Goal: Task Accomplishment & Management: Manage account settings

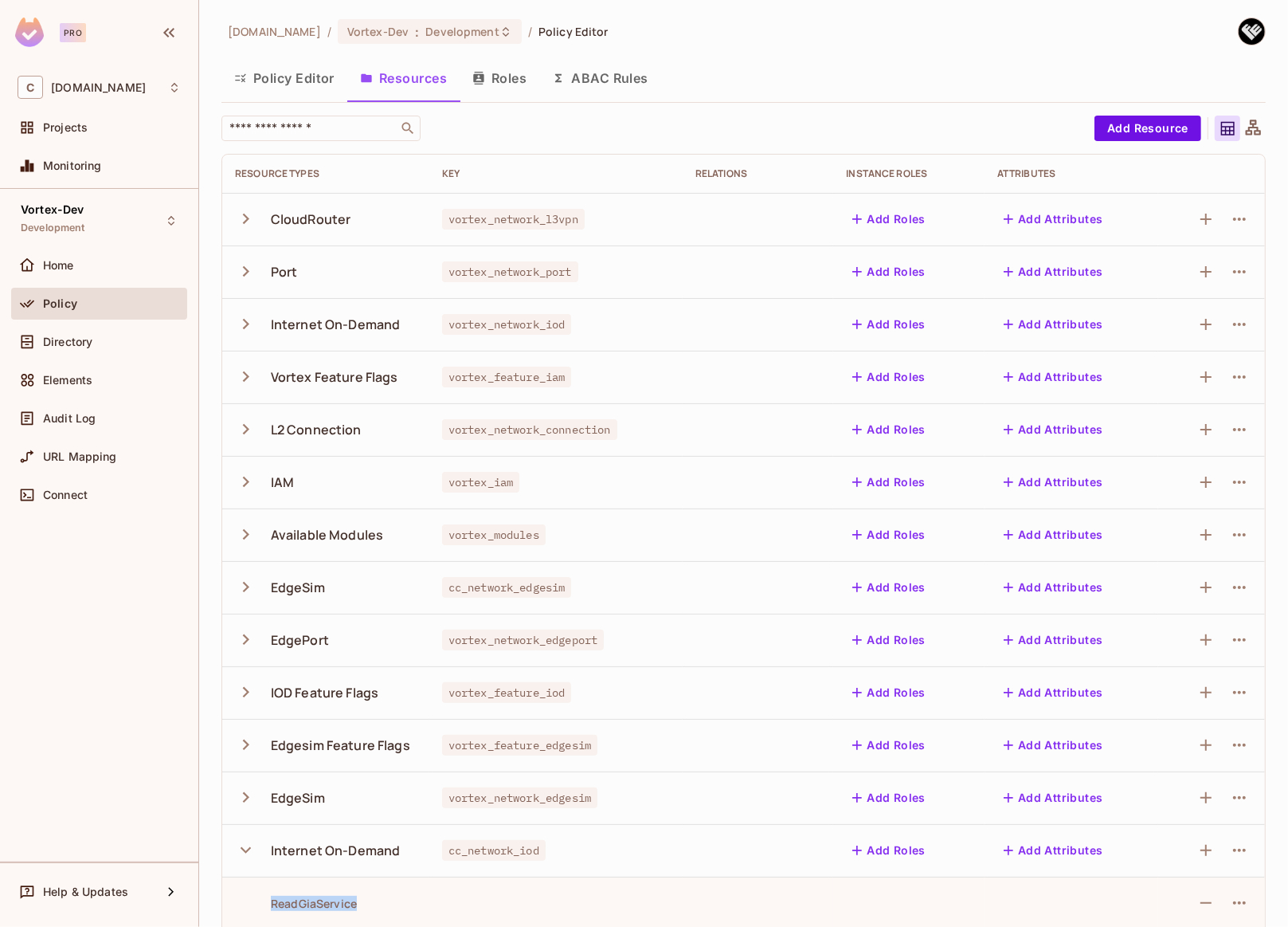
scroll to position [278, 0]
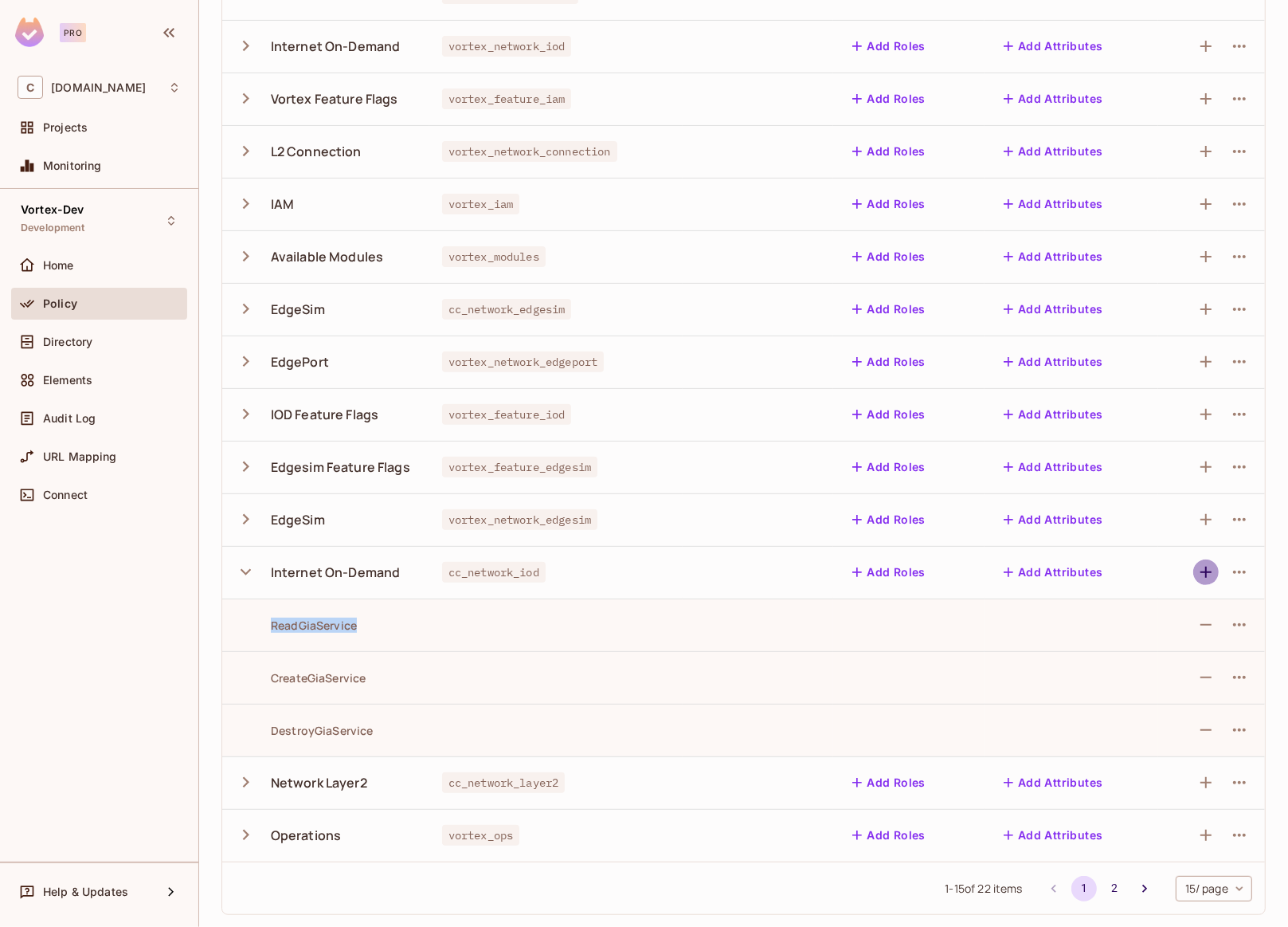
click at [1200, 572] on icon "button" at bounding box center [1205, 572] width 11 height 11
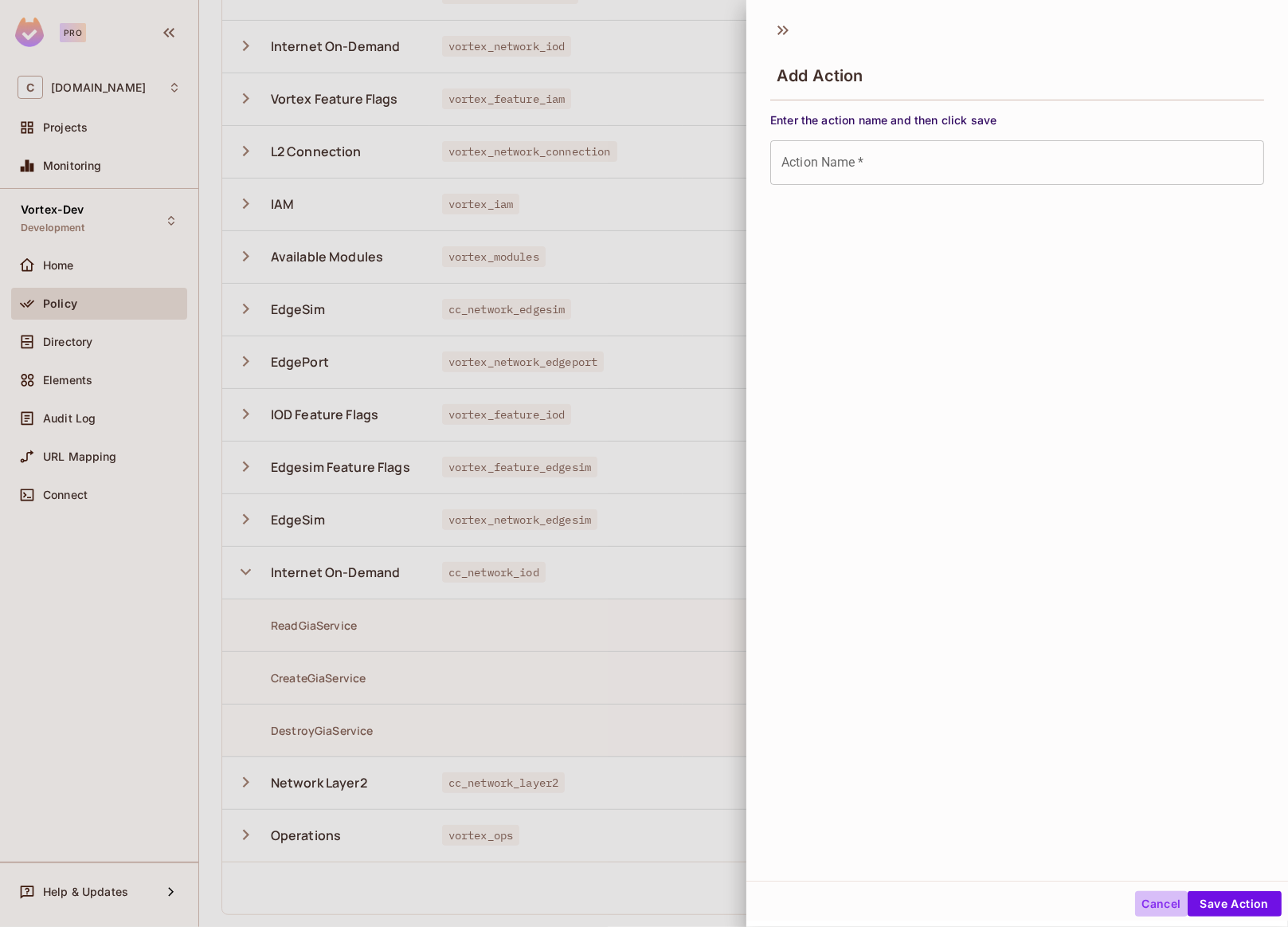
click at [1147, 906] on button "Cancel" at bounding box center [1160, 903] width 51 height 25
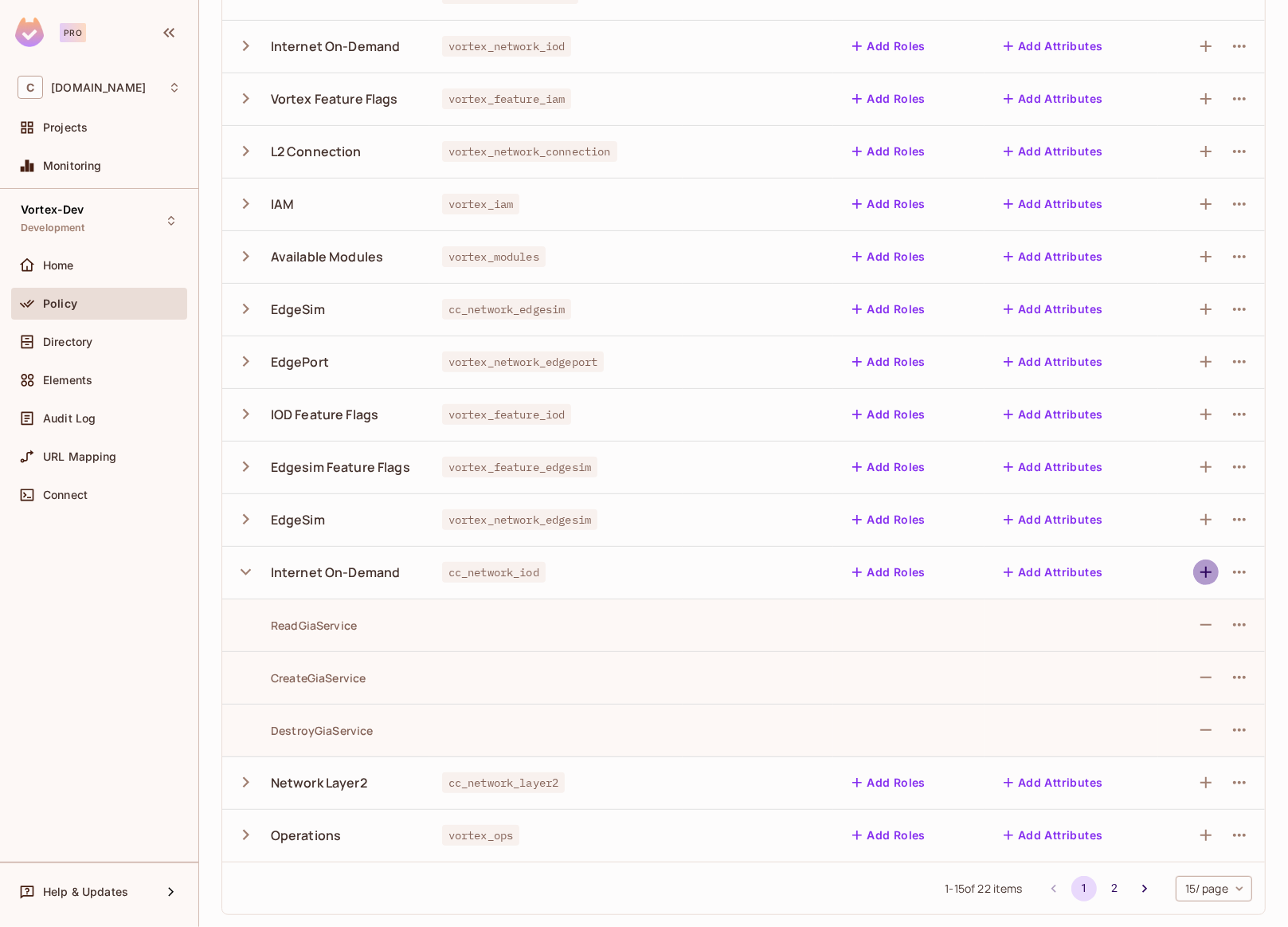
click at [1198, 575] on icon "button" at bounding box center [1206, 572] width 19 height 19
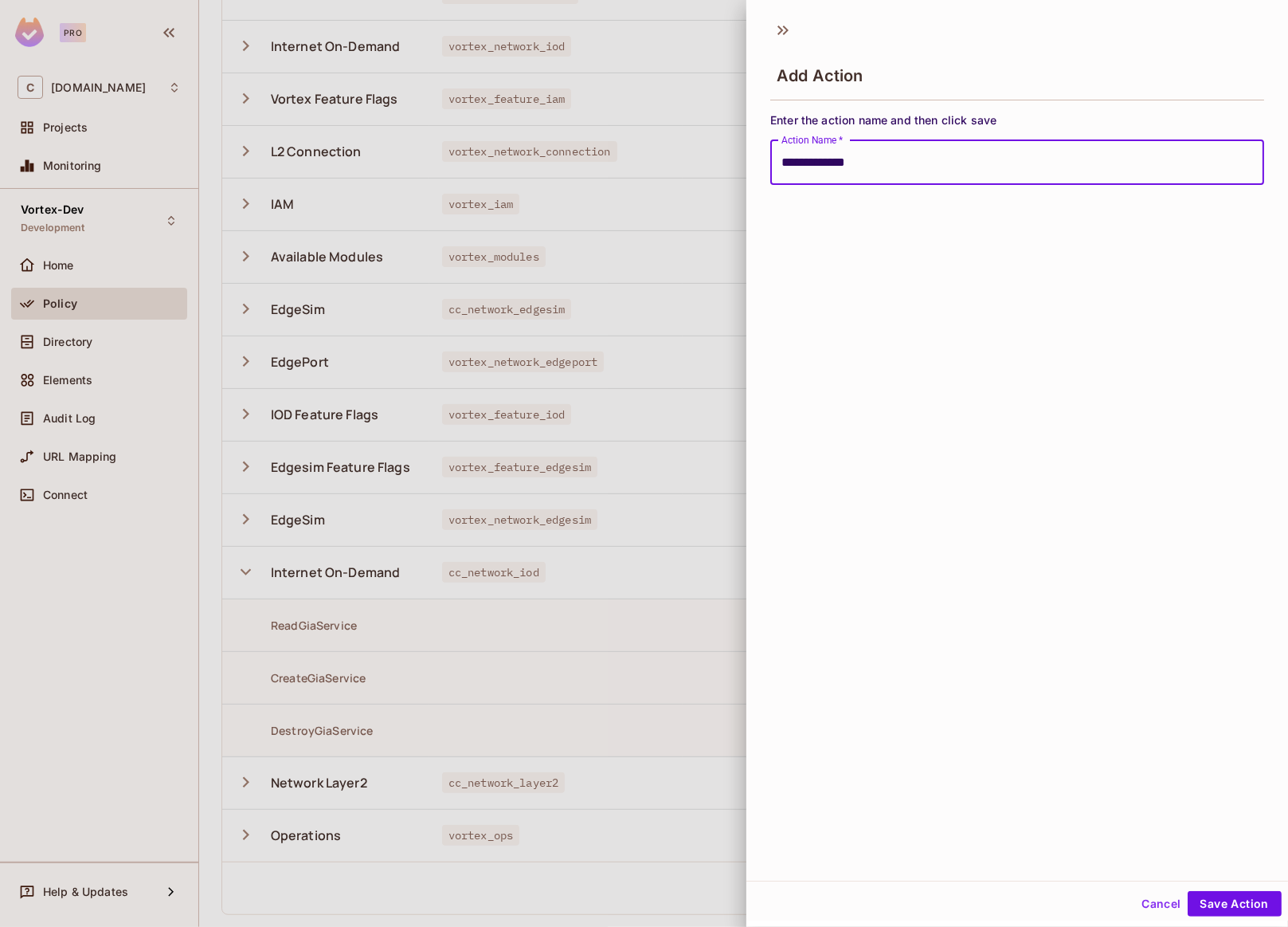
type input "**********"
click at [1188, 891] on button "Save Action" at bounding box center [1235, 903] width 94 height 25
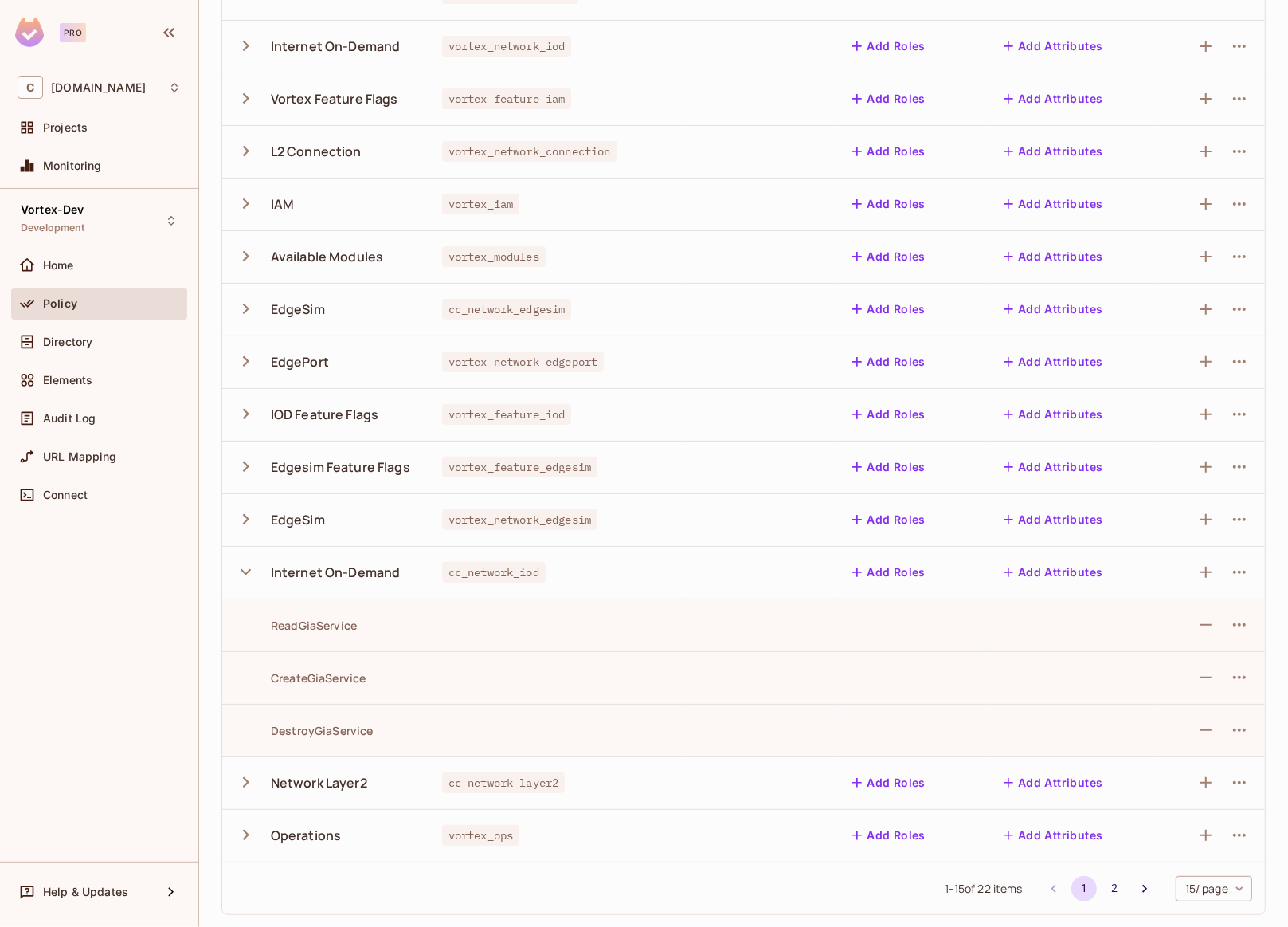
click at [232, 568] on td "Internet On-Demand" at bounding box center [326, 572] width 207 height 52
click at [243, 570] on icon "button" at bounding box center [246, 572] width 10 height 6
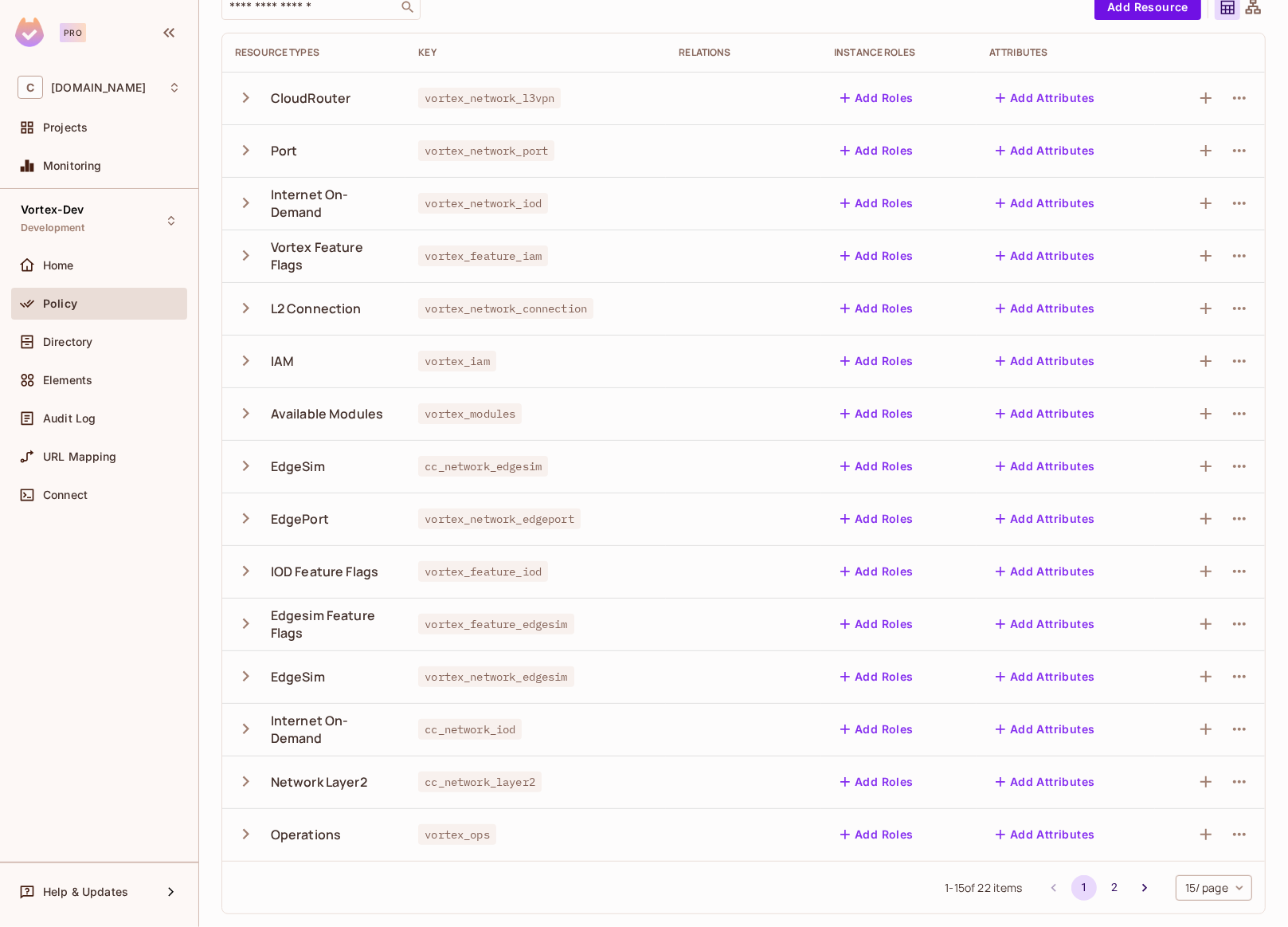
scroll to position [119, 0]
click at [246, 727] on icon "button" at bounding box center [246, 730] width 6 height 10
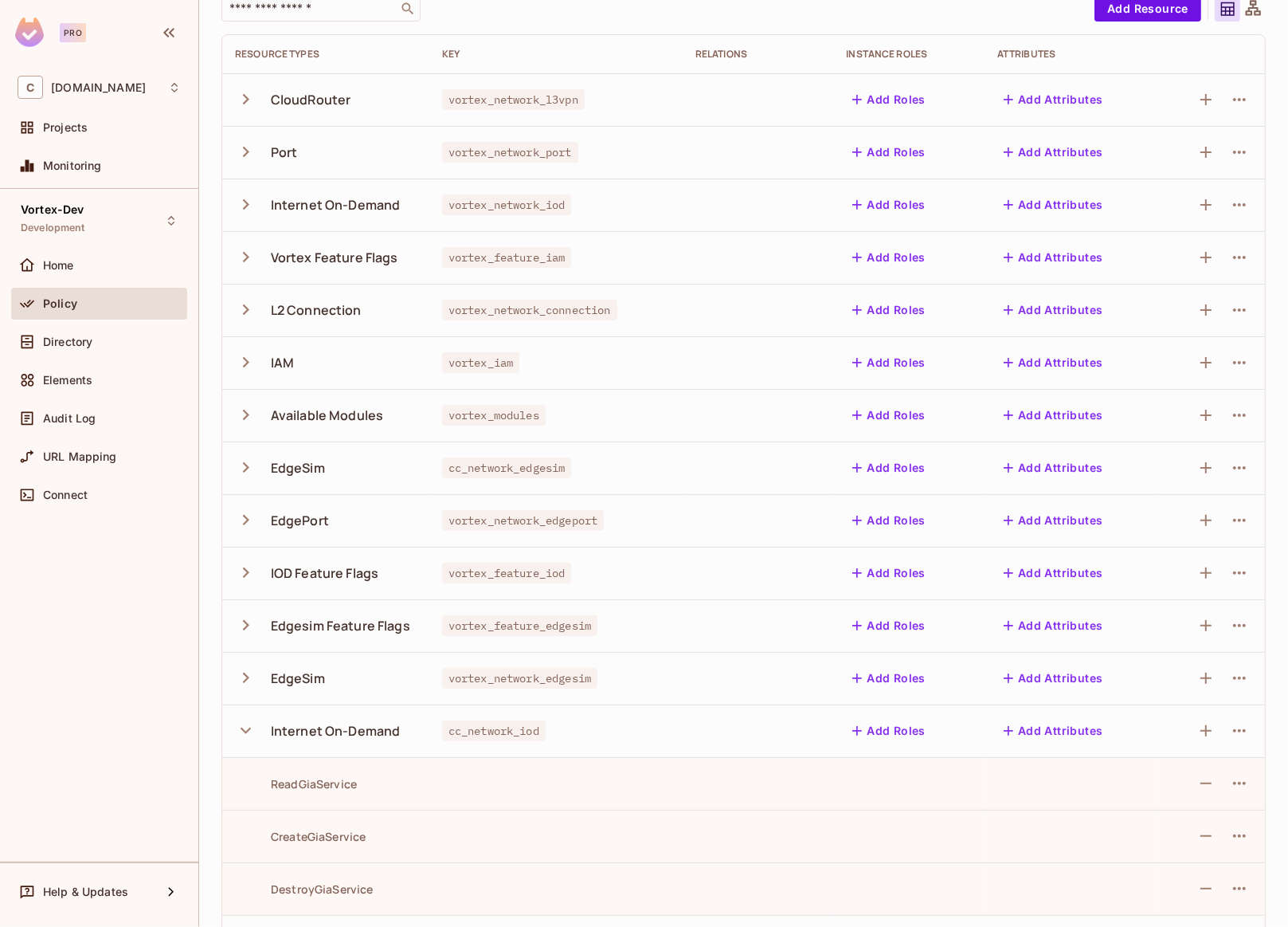
scroll to position [278, 0]
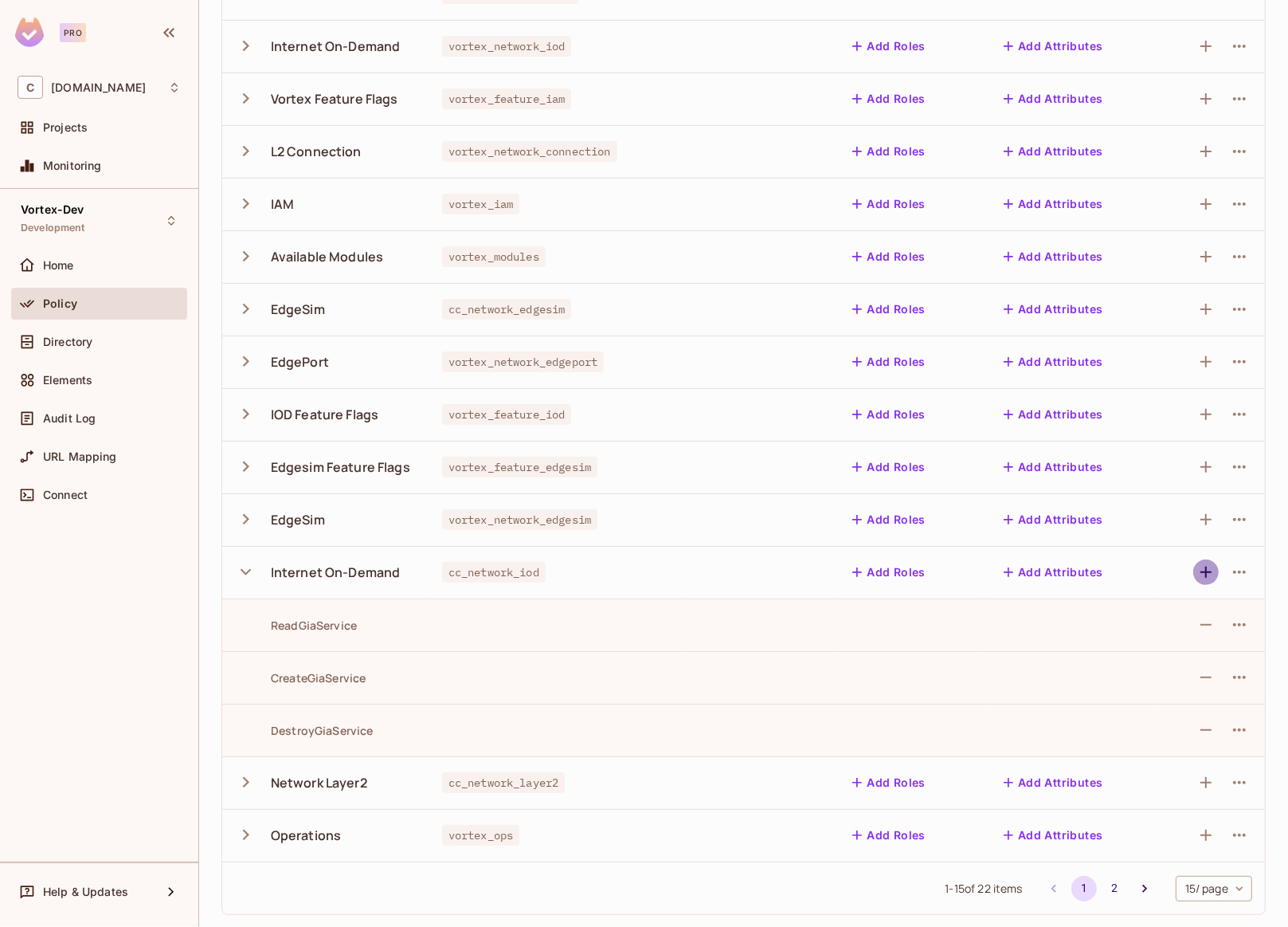
click at [1200, 572] on icon "button" at bounding box center [1206, 572] width 19 height 19
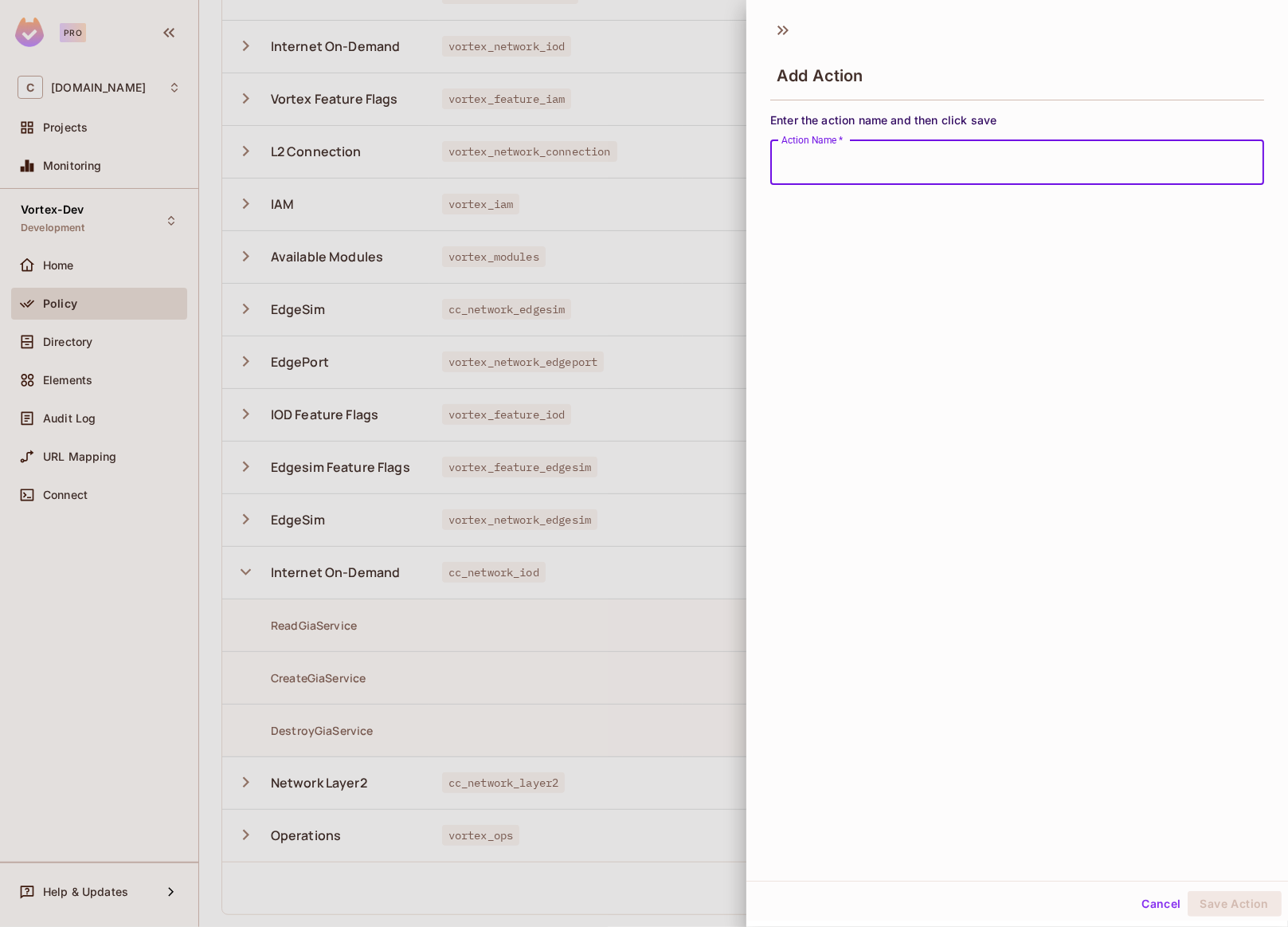
click at [1143, 903] on button "Cancel" at bounding box center [1160, 903] width 51 height 25
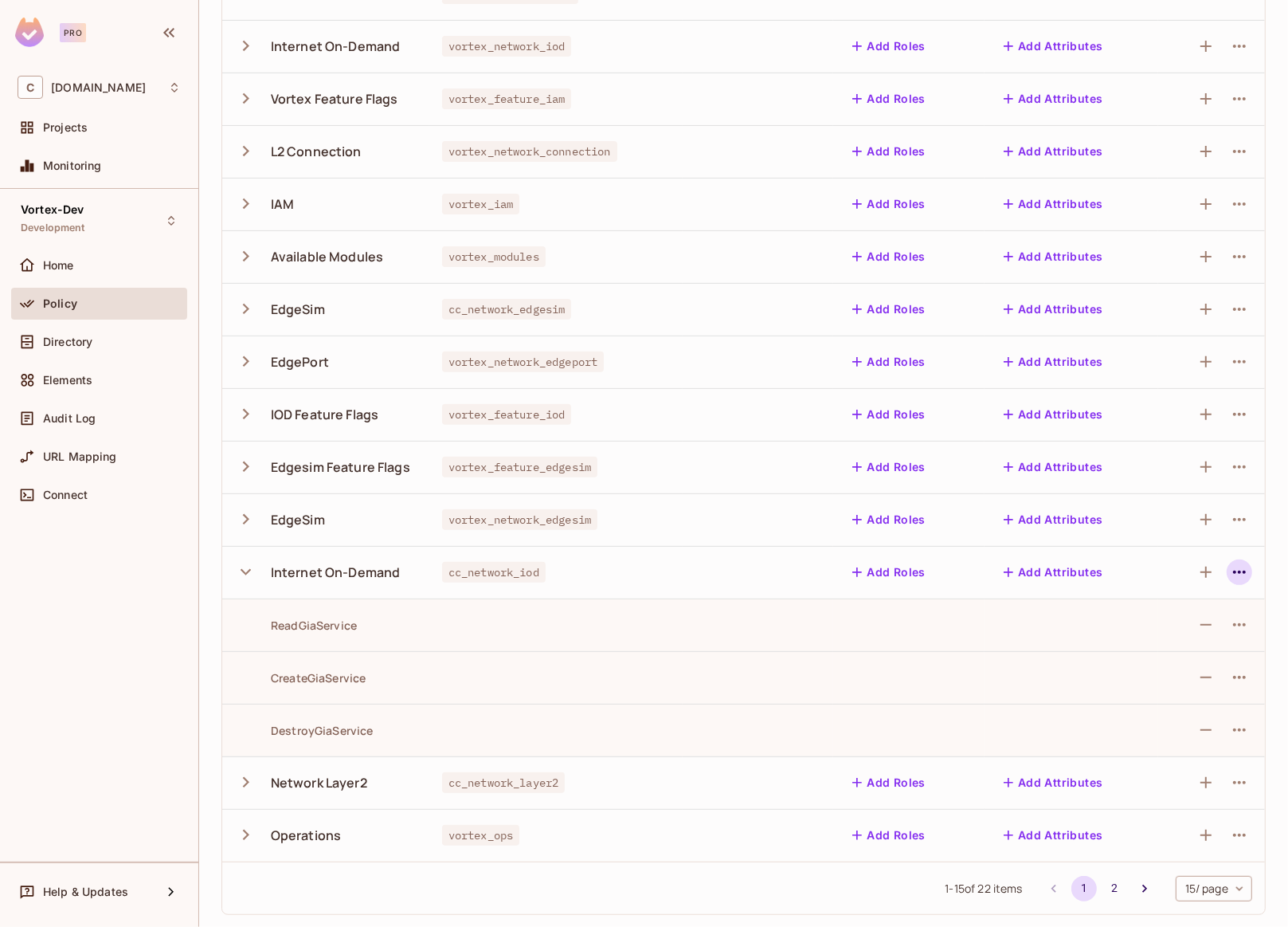
click at [1234, 577] on icon "button" at bounding box center [1239, 572] width 19 height 19
click at [1161, 633] on div "Edit Resource" at bounding box center [1160, 635] width 75 height 16
click at [1180, 350] on div at bounding box center [1211, 362] width 81 height 25
click at [1230, 573] on icon "button" at bounding box center [1239, 572] width 19 height 19
click at [1166, 629] on div "Edit Resource" at bounding box center [1160, 635] width 75 height 16
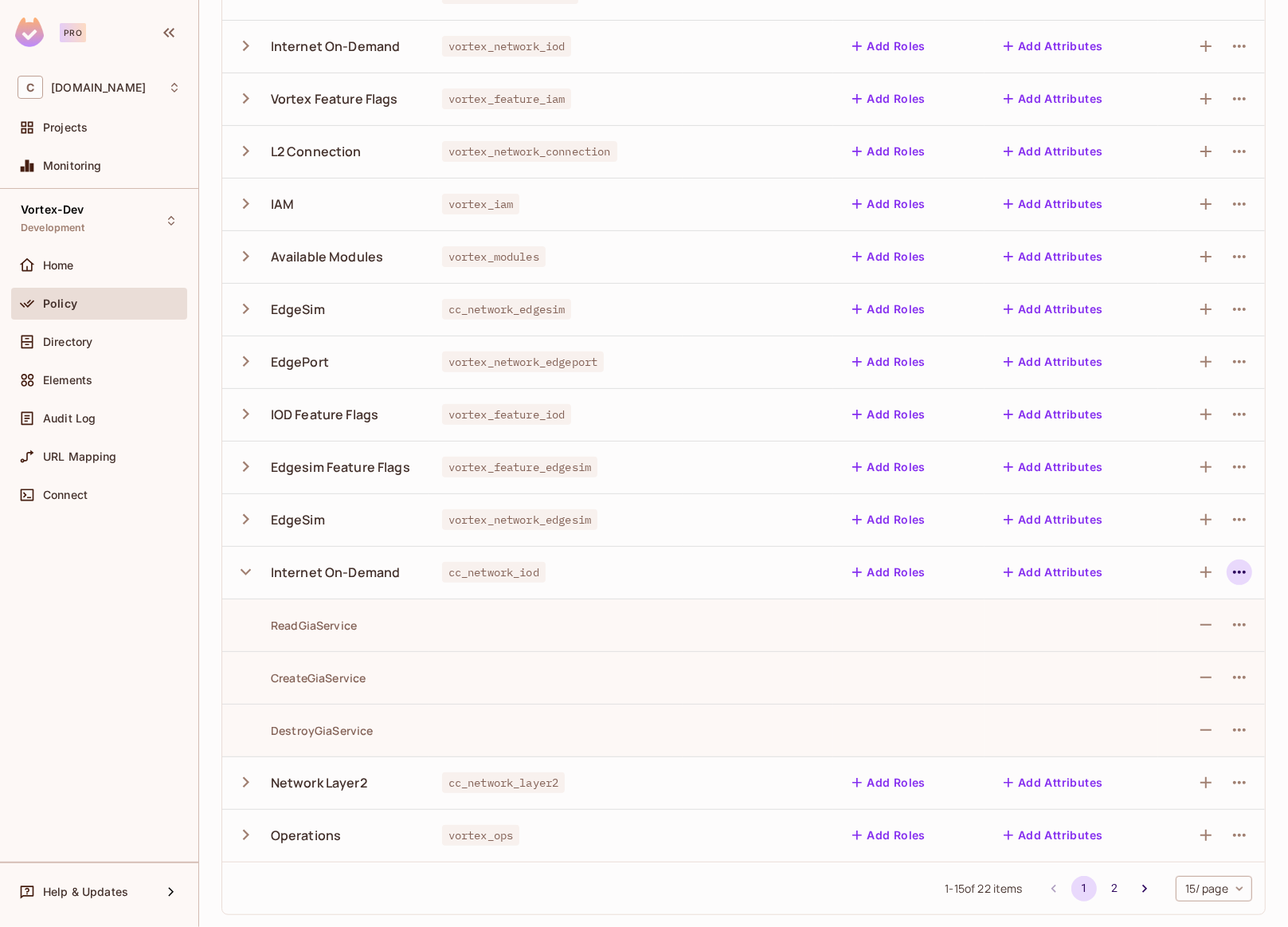
click at [1230, 577] on icon "button" at bounding box center [1239, 572] width 19 height 19
click at [1184, 630] on div "Edit Resource" at bounding box center [1160, 635] width 75 height 16
drag, startPoint x: 253, startPoint y: 574, endPoint x: 233, endPoint y: 558, distance: 25.6
click at [253, 574] on icon "button" at bounding box center [246, 572] width 22 height 22
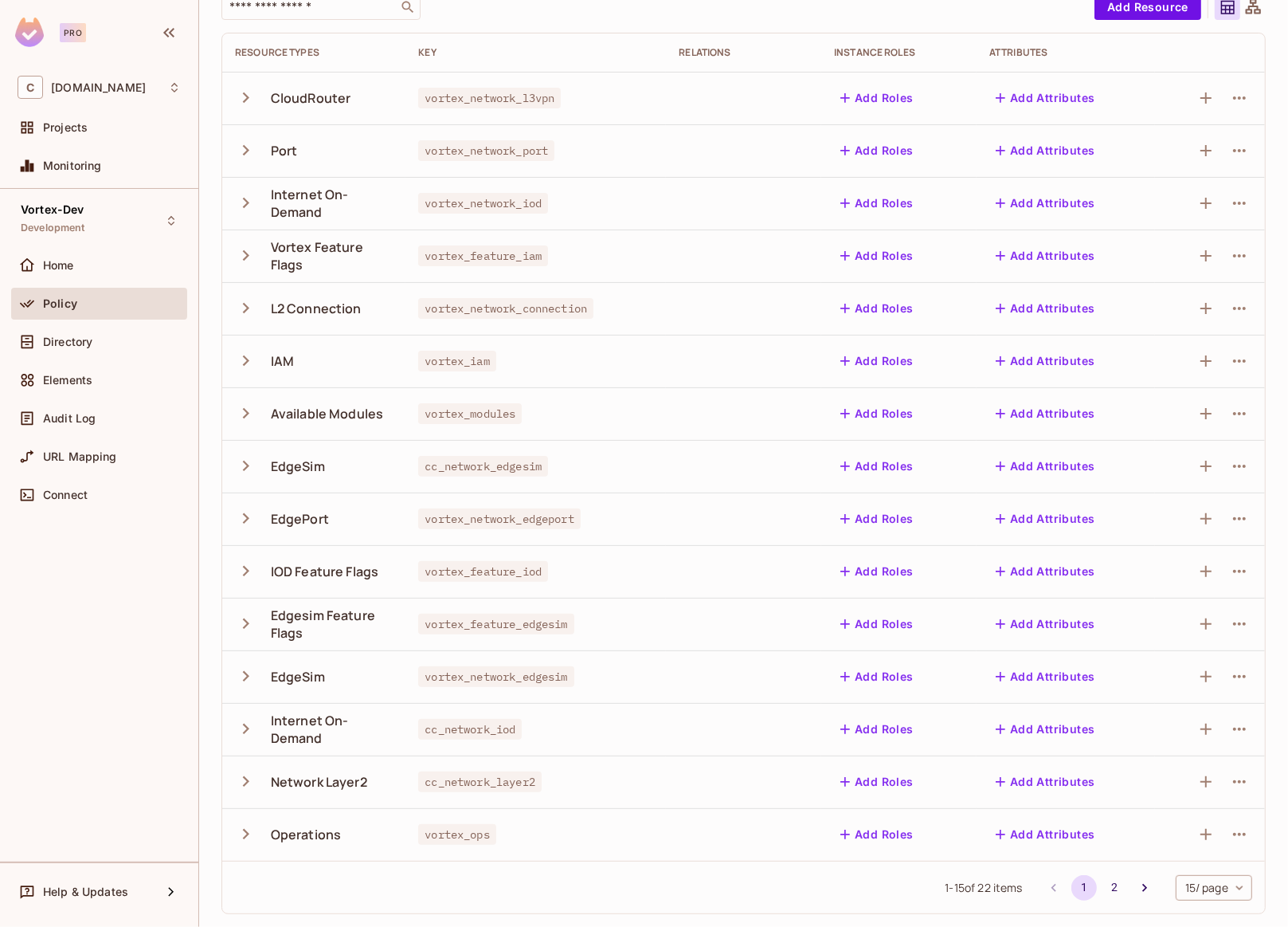
scroll to position [119, 0]
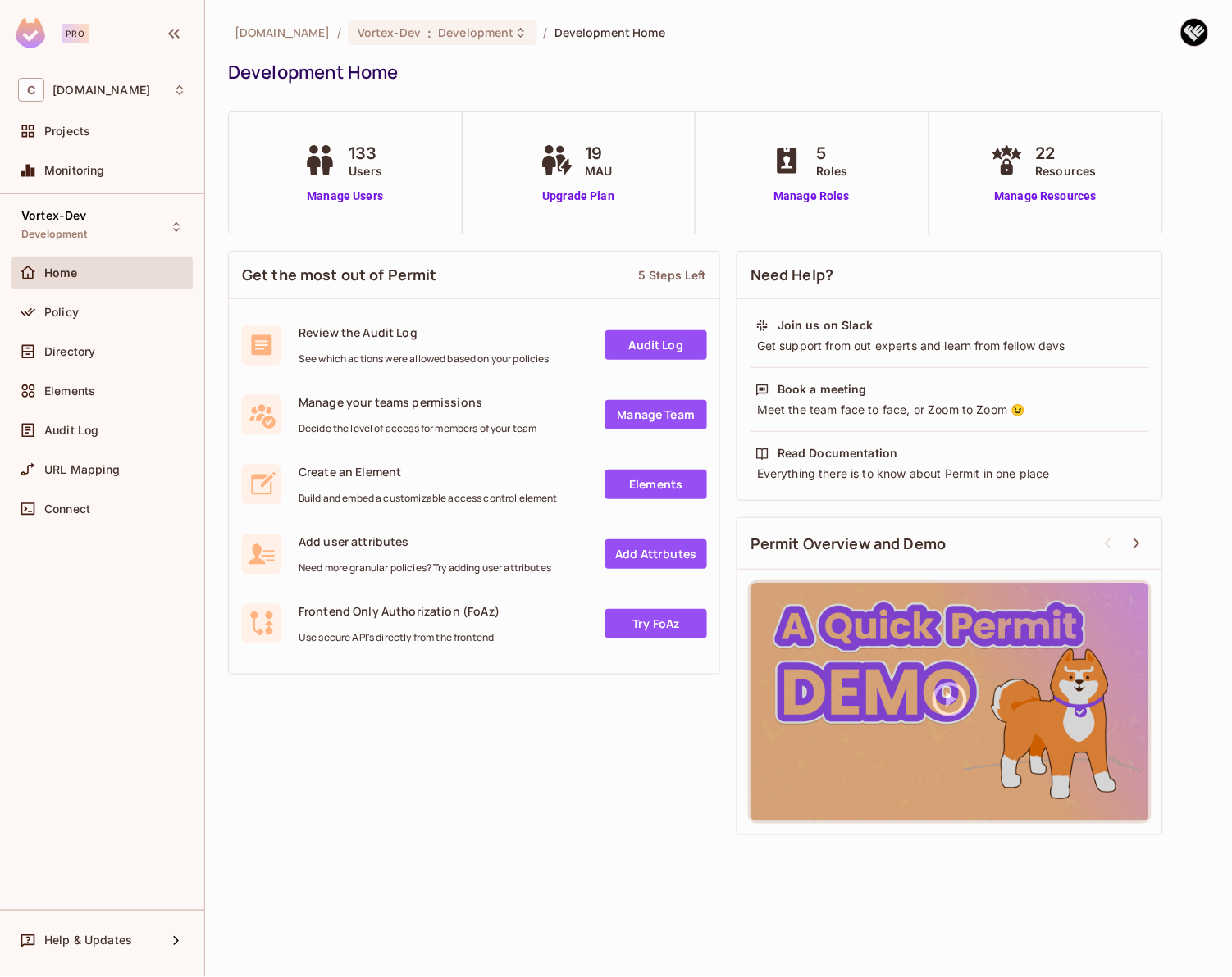
click at [351, 245] on div "Get the most out of Permit 5 Steps Left Review the Audit Log See which actions …" at bounding box center [473, 463] width 492 height 440
click at [108, 240] on div "Vortex-Dev Development" at bounding box center [102, 227] width 181 height 45
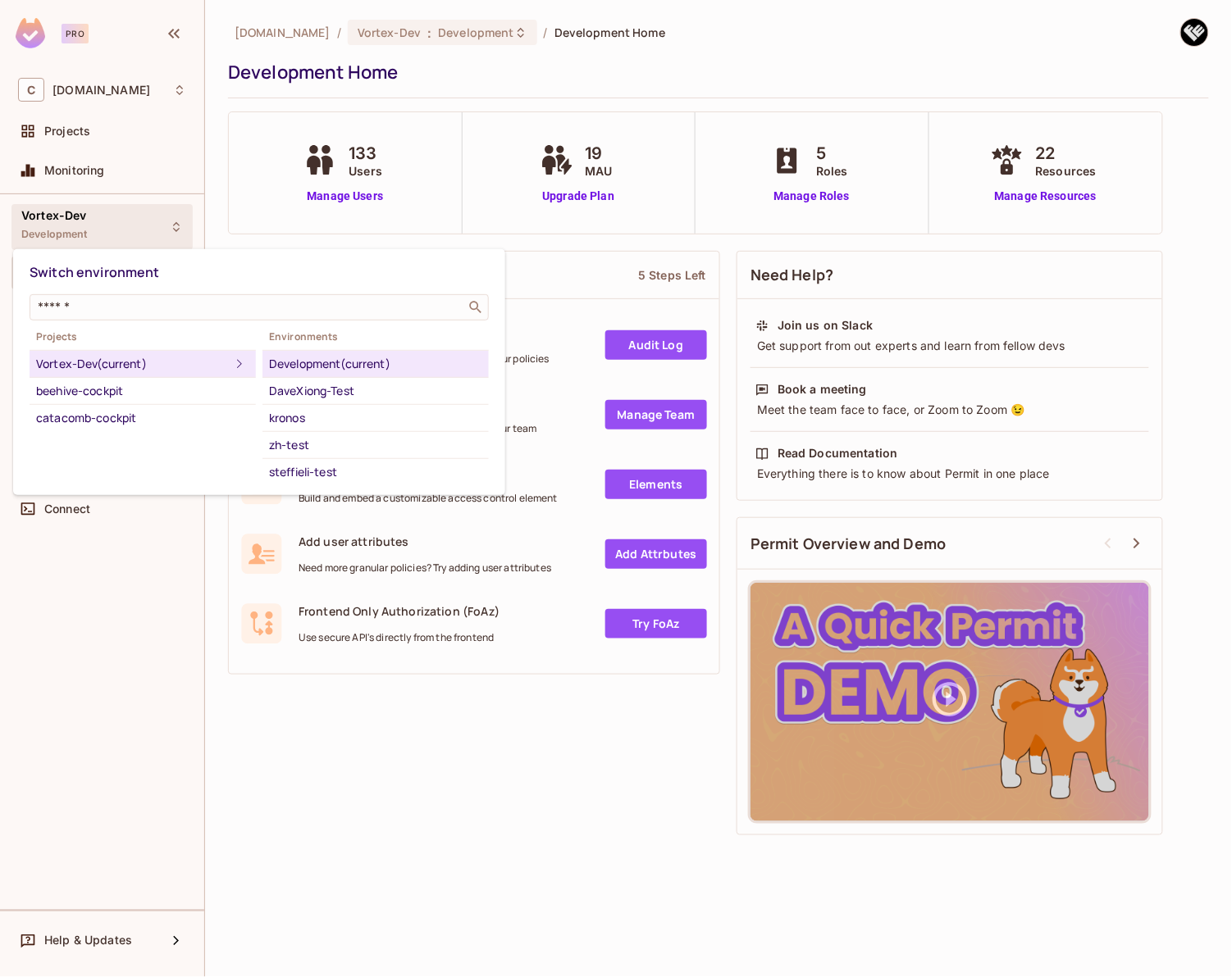
click at [518, 709] on div at bounding box center [616, 488] width 1232 height 977
